Goal: Task Accomplishment & Management: Manage account settings

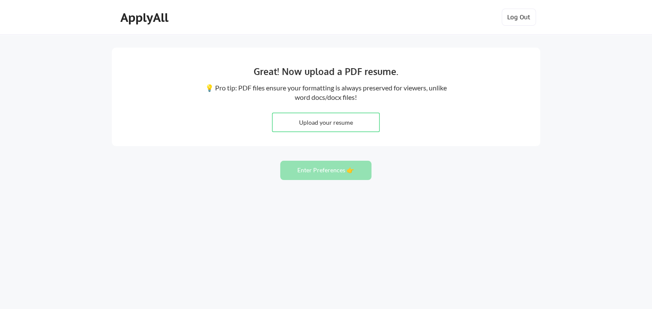
click at [554, 126] on div "Great! Now upload a PDF resume. 💡 Pro tip: PDF files ensure your formatting is …" at bounding box center [326, 154] width 652 height 309
click at [516, 17] on button "Log Out" at bounding box center [519, 17] width 34 height 17
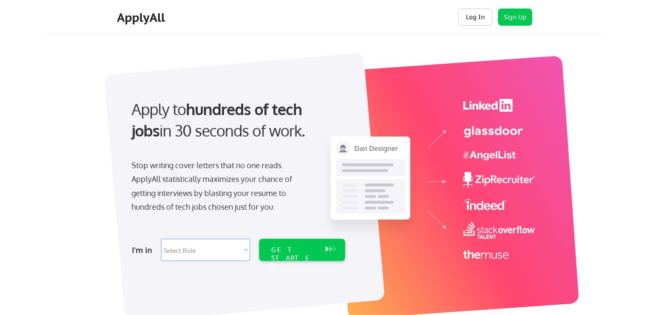
click at [482, 21] on button "Log In" at bounding box center [475, 17] width 34 height 17
